Goal: Book appointment/travel/reservation

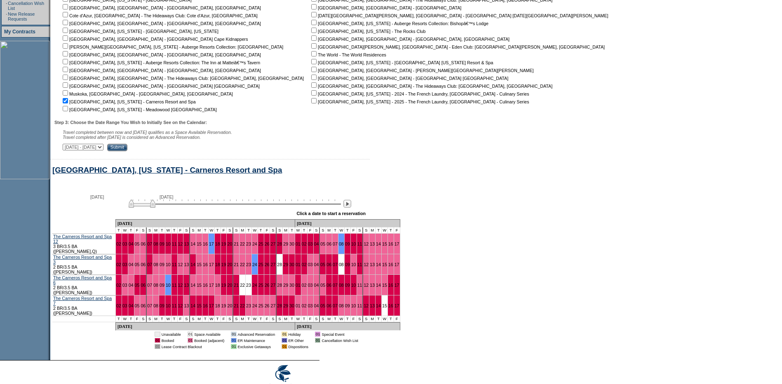
scroll to position [230, 0]
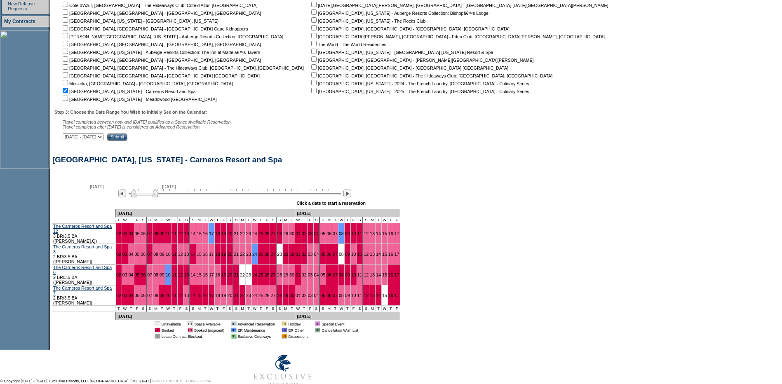
click at [155, 197] on img at bounding box center [144, 193] width 27 height 8
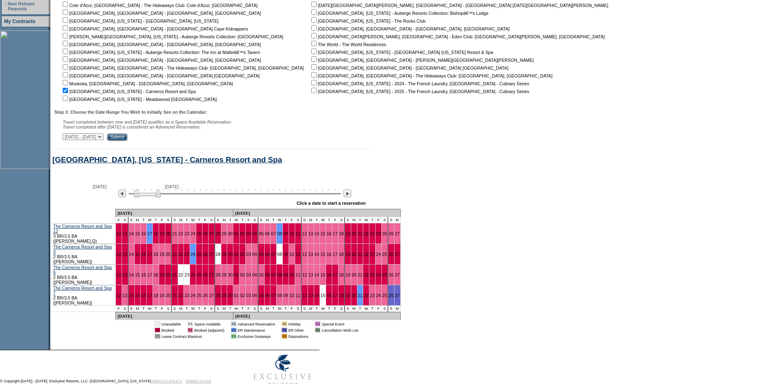
drag, startPoint x: 155, startPoint y: 202, endPoint x: 160, endPoint y: 202, distance: 4.5
click at [160, 197] on img at bounding box center [147, 193] width 27 height 8
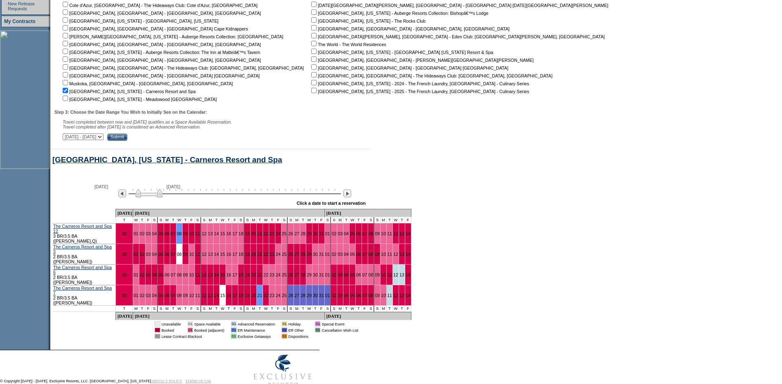
click at [162, 197] on img at bounding box center [149, 193] width 27 height 8
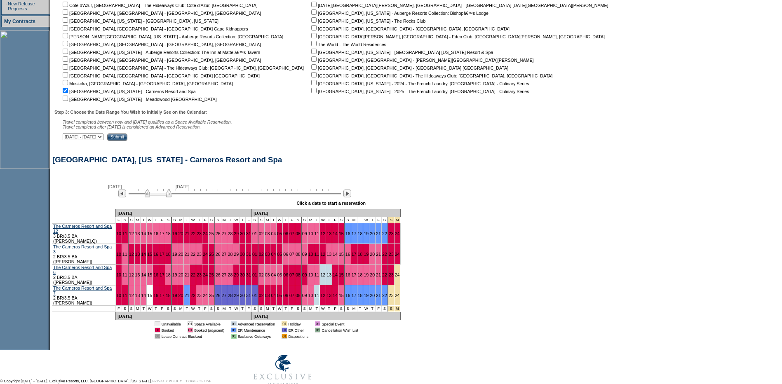
drag, startPoint x: 162, startPoint y: 202, endPoint x: 170, endPoint y: 203, distance: 7.5
click at [170, 197] on img at bounding box center [158, 193] width 27 height 8
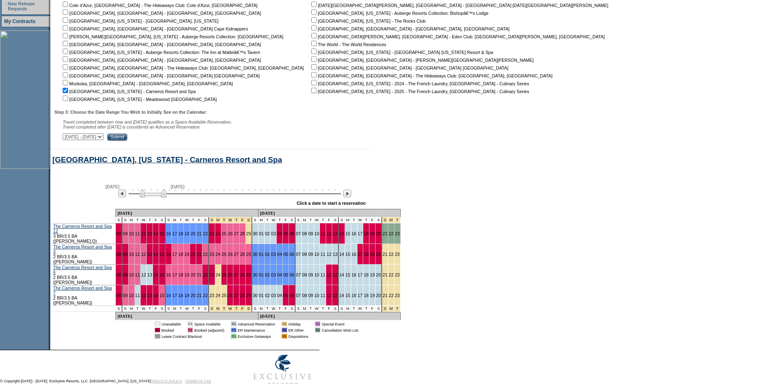
drag, startPoint x: 170, startPoint y: 203, endPoint x: 164, endPoint y: 202, distance: 5.8
click at [164, 197] on img at bounding box center [153, 193] width 27 height 8
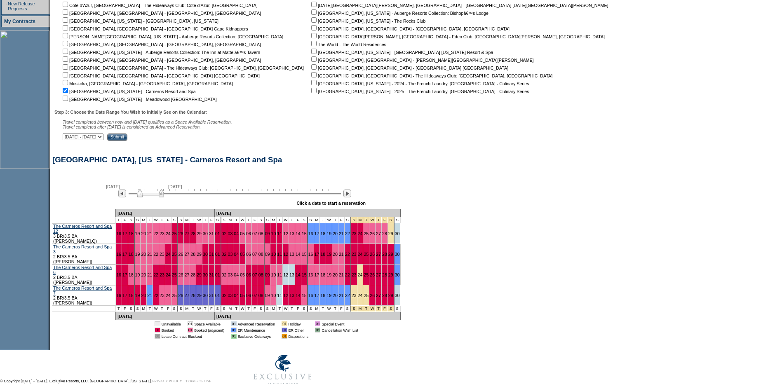
drag, startPoint x: 164, startPoint y: 202, endPoint x: 159, endPoint y: 201, distance: 5.2
click at [159, 197] on img at bounding box center [150, 193] width 27 height 8
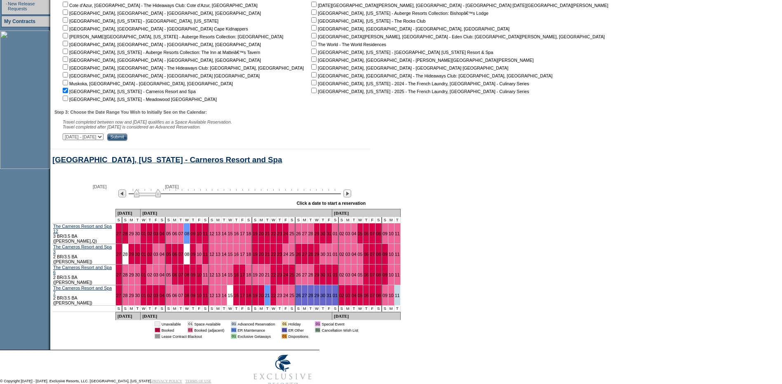
click at [158, 197] on img at bounding box center [147, 193] width 27 height 8
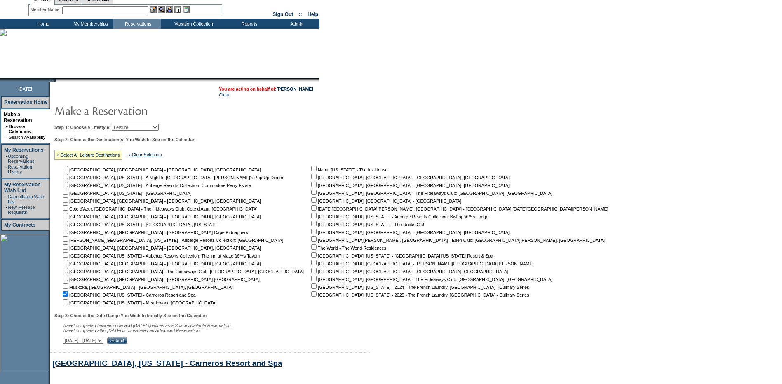
scroll to position [24, 0]
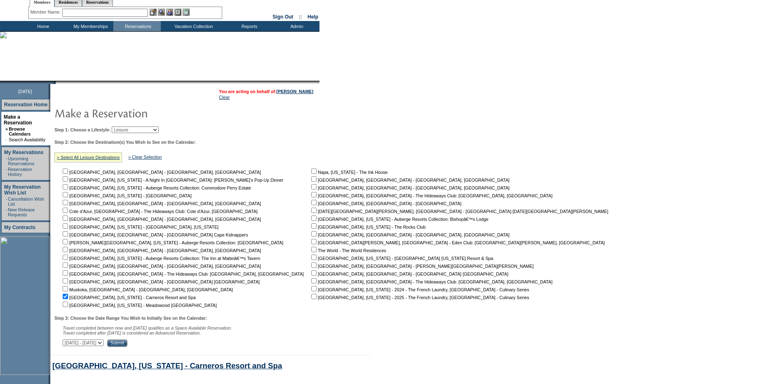
click at [68, 299] on input "checkbox" at bounding box center [65, 296] width 5 height 5
checkbox input "false"
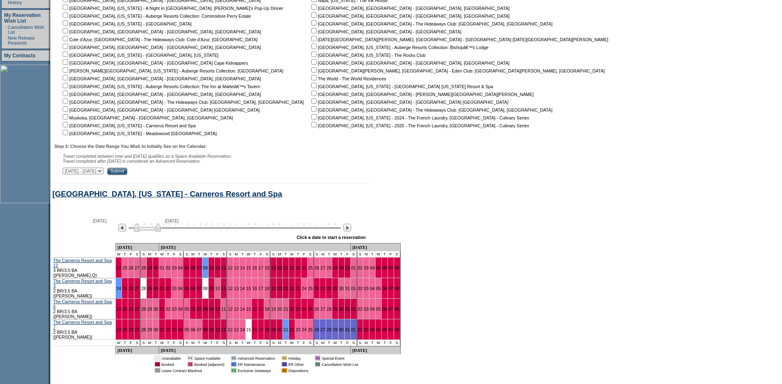
scroll to position [230, 0]
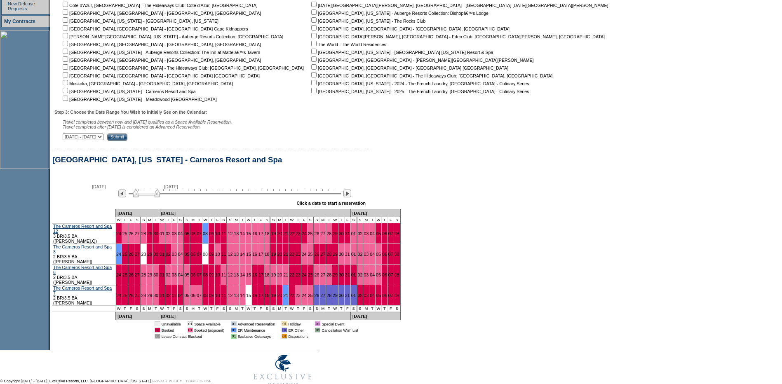
click at [153, 197] on img at bounding box center [146, 193] width 27 height 8
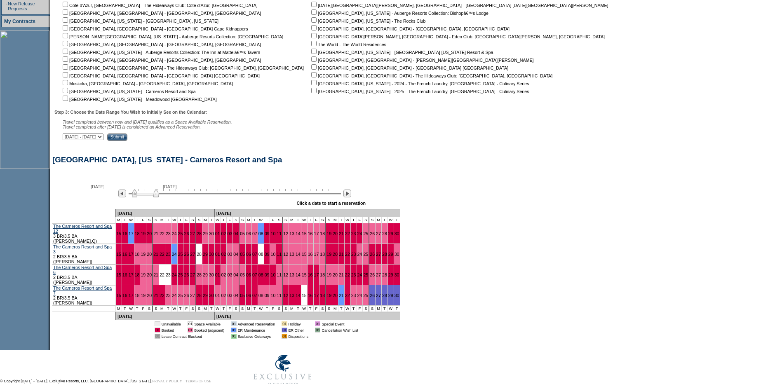
click at [151, 197] on img at bounding box center [145, 193] width 27 height 8
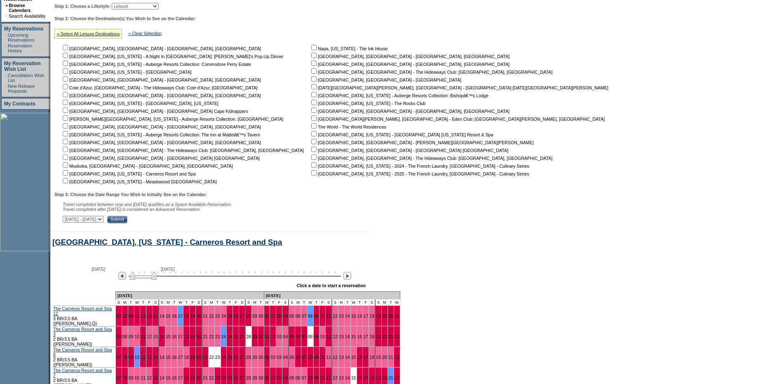
scroll to position [107, 0]
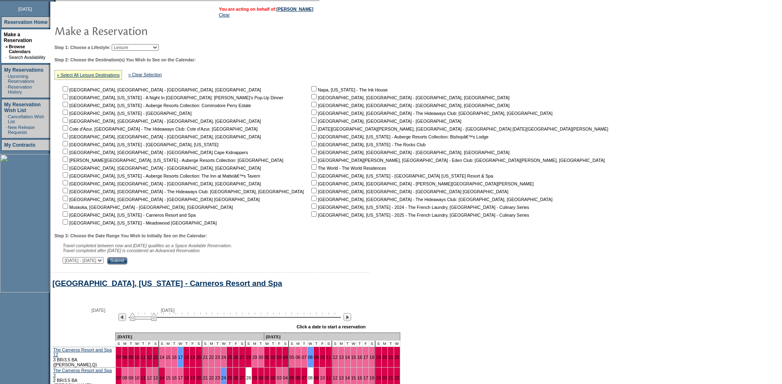
click at [68, 115] on input "checkbox" at bounding box center [65, 112] width 5 height 5
checkbox input "true"
click at [127, 265] on input "Submit" at bounding box center [117, 260] width 20 height 7
